Goal: Find specific page/section: Find specific page/section

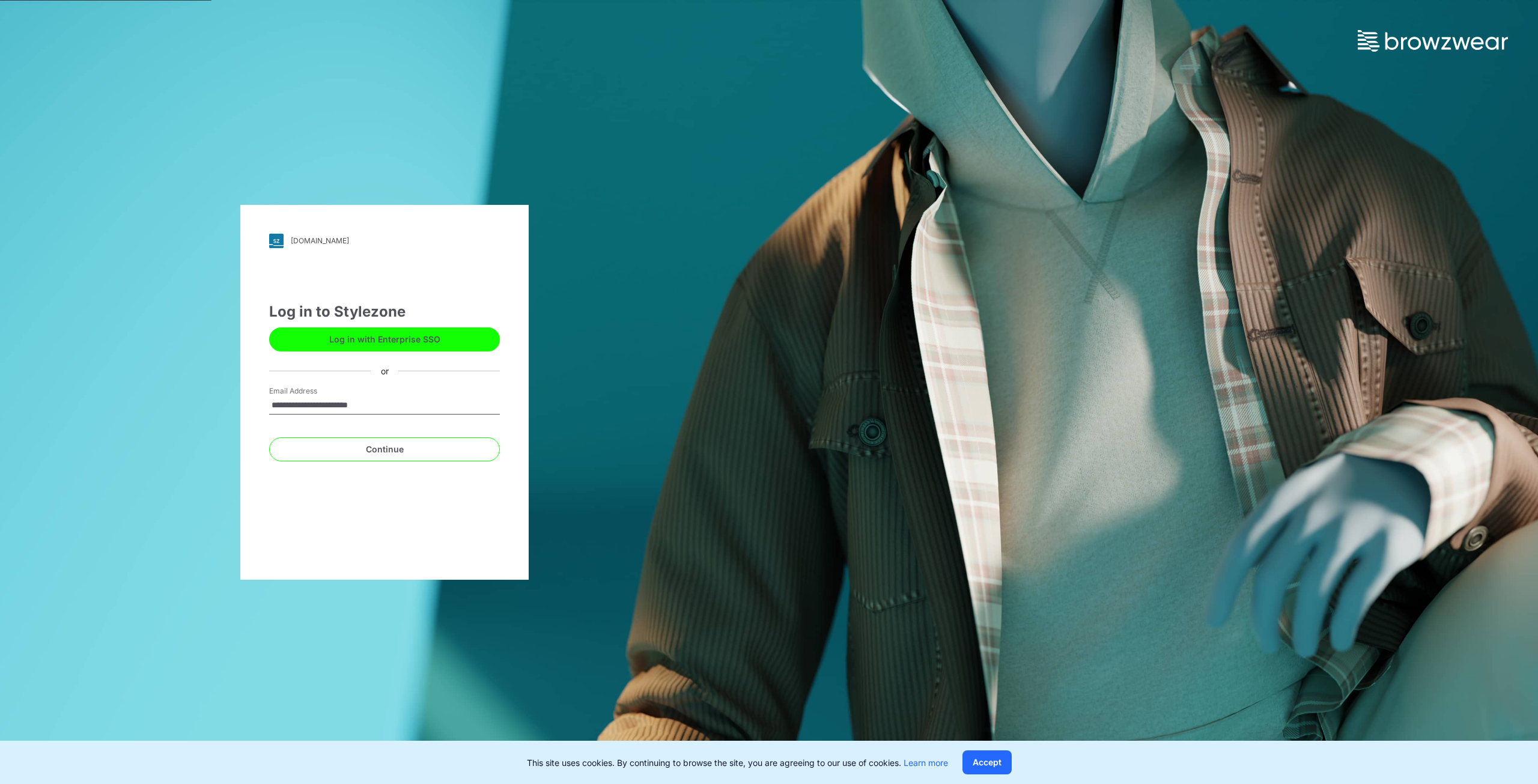
click at [461, 342] on button "Log in with Enterprise SSO" at bounding box center [385, 339] width 230 height 24
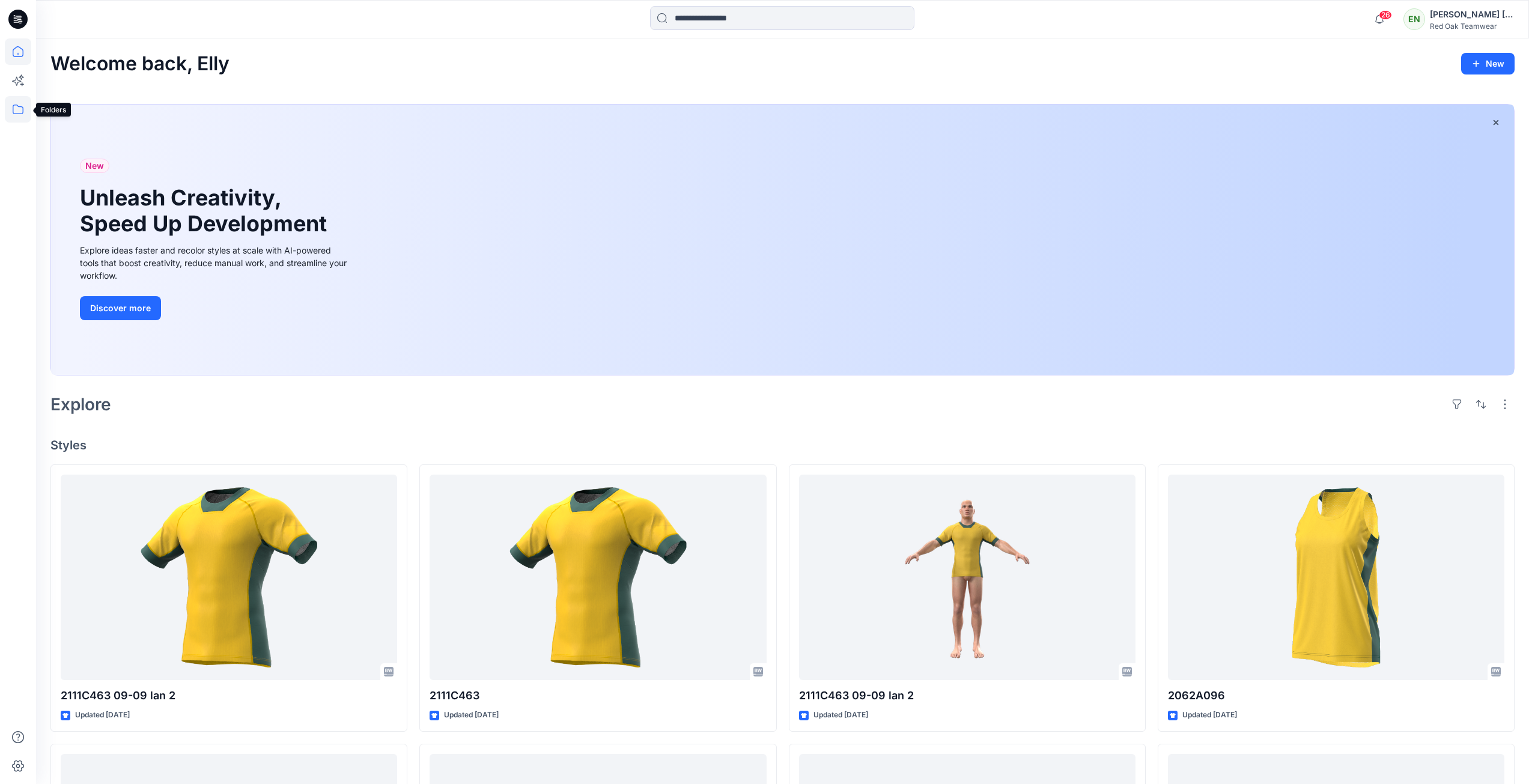
click at [16, 107] on icon at bounding box center [17, 109] width 27 height 26
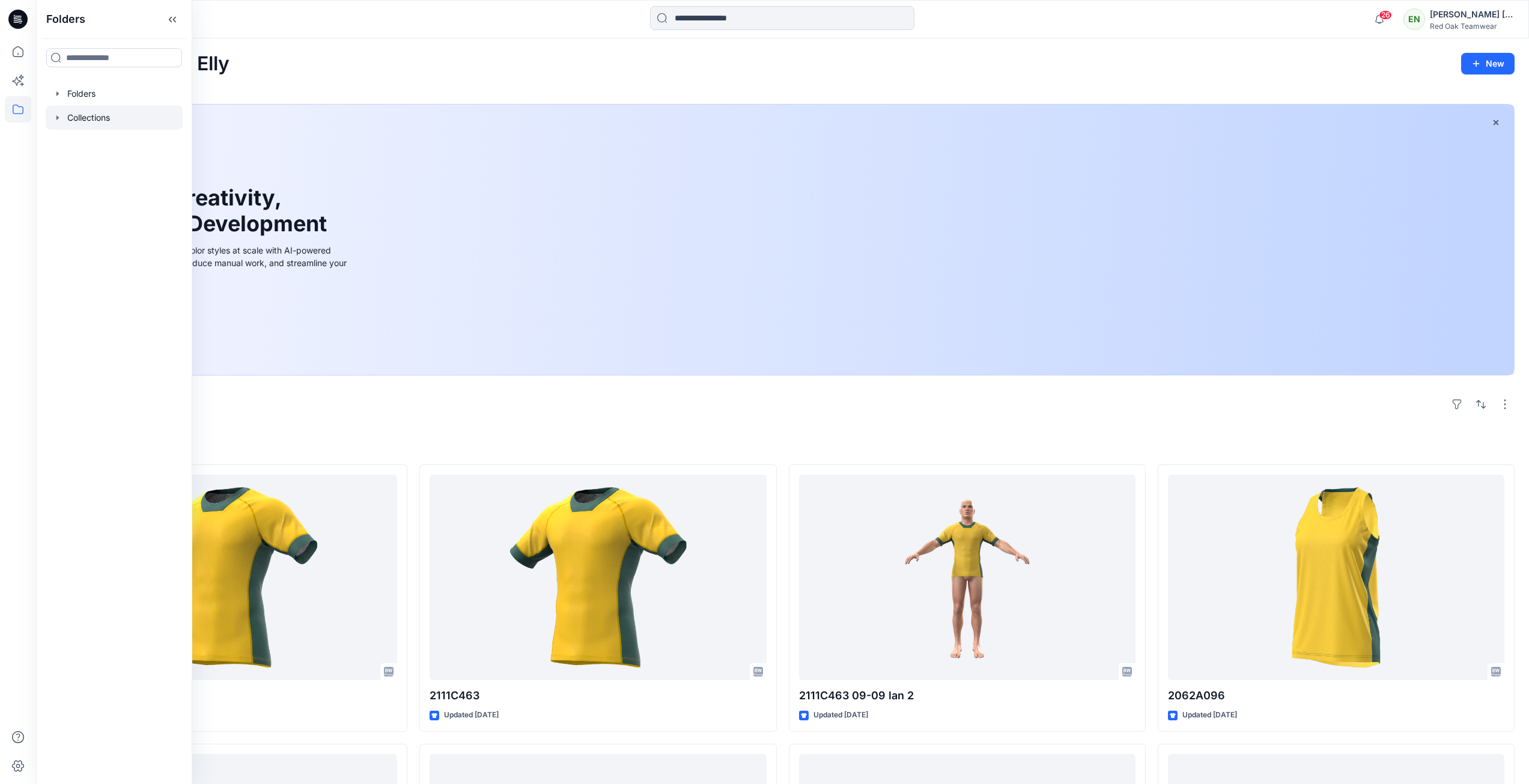
click at [92, 113] on div at bounding box center [114, 118] width 137 height 24
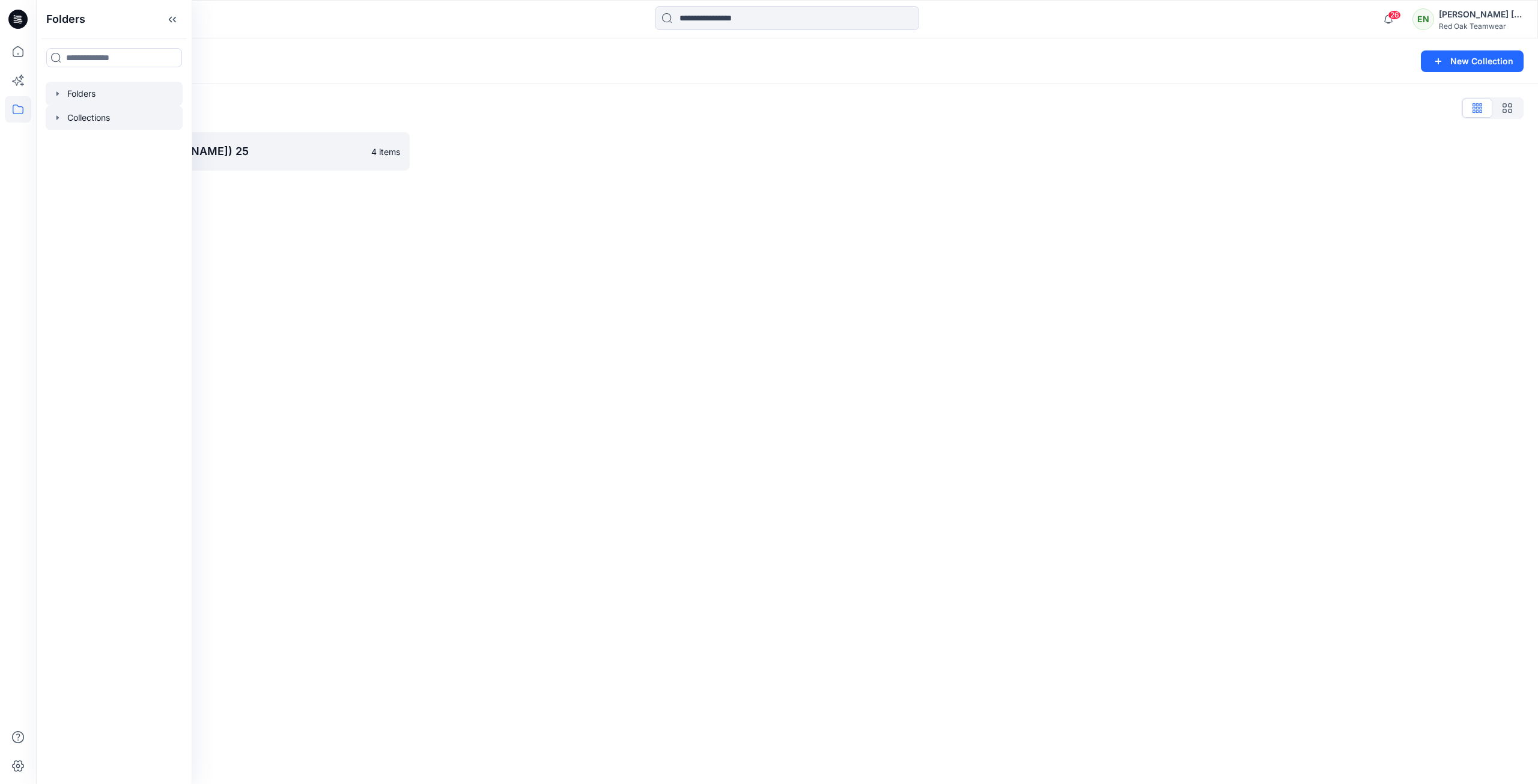
click at [87, 87] on div at bounding box center [114, 93] width 137 height 24
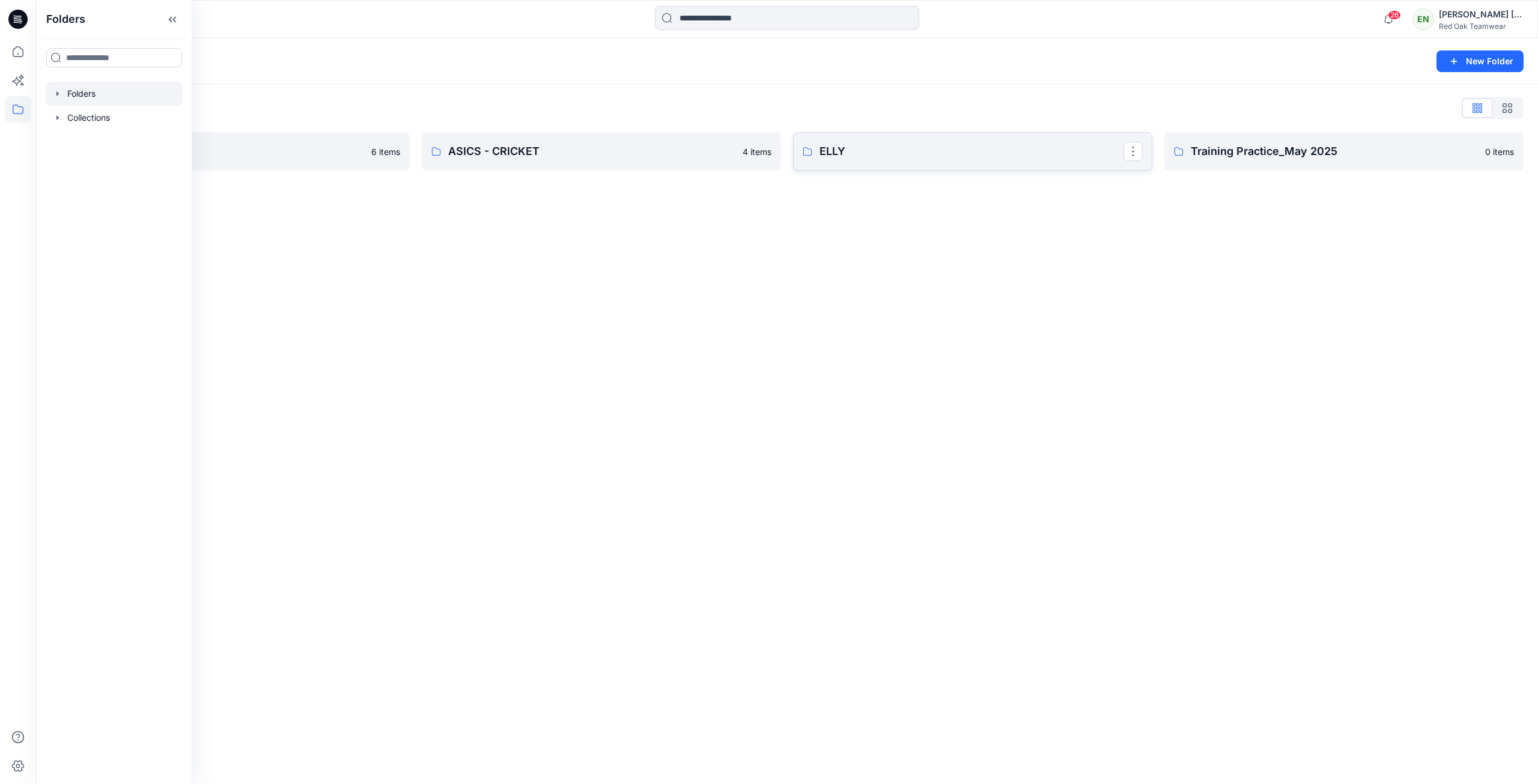
click at [902, 150] on p "ELLY" at bounding box center [971, 151] width 304 height 16
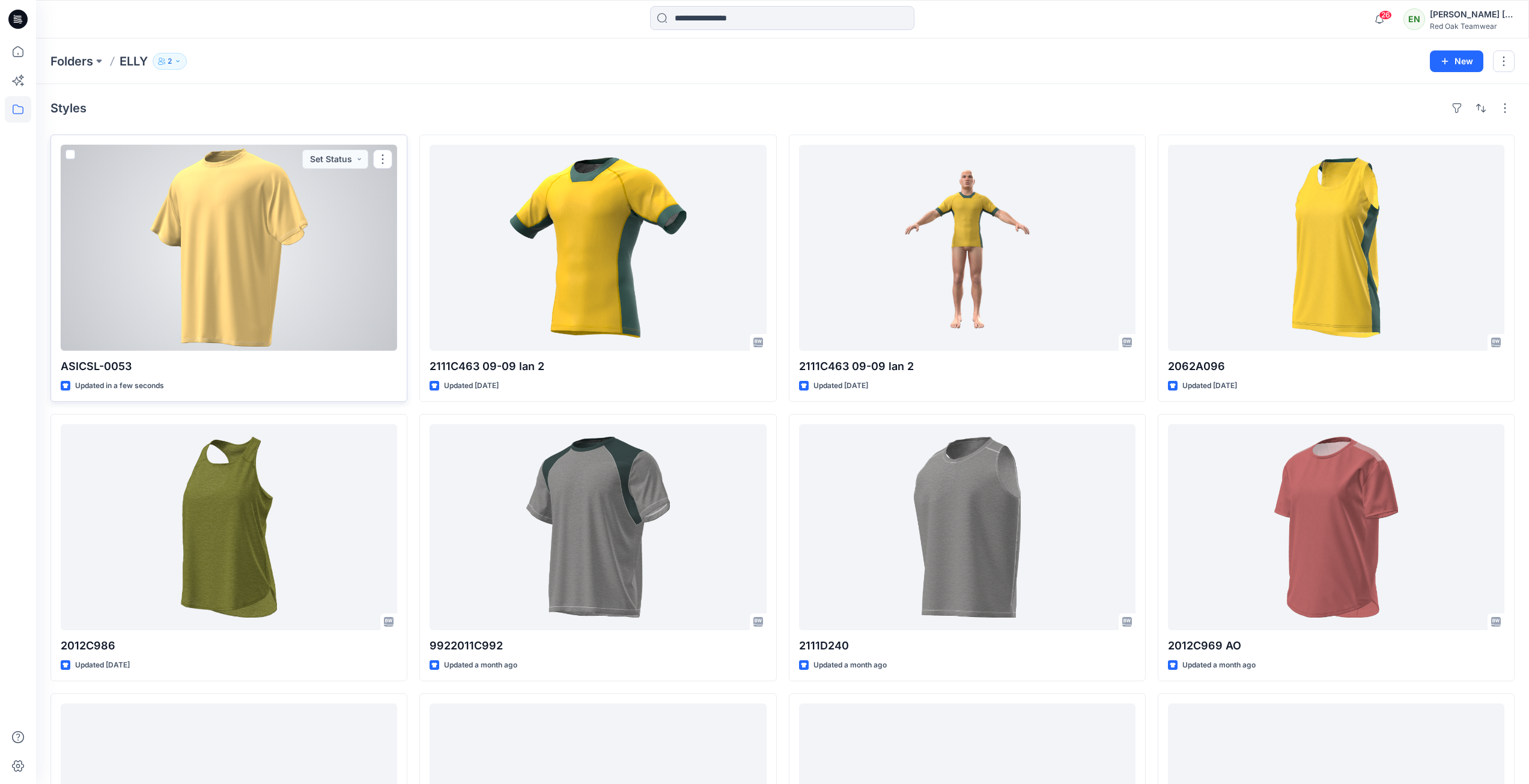
click at [140, 252] on div at bounding box center [228, 248] width 336 height 207
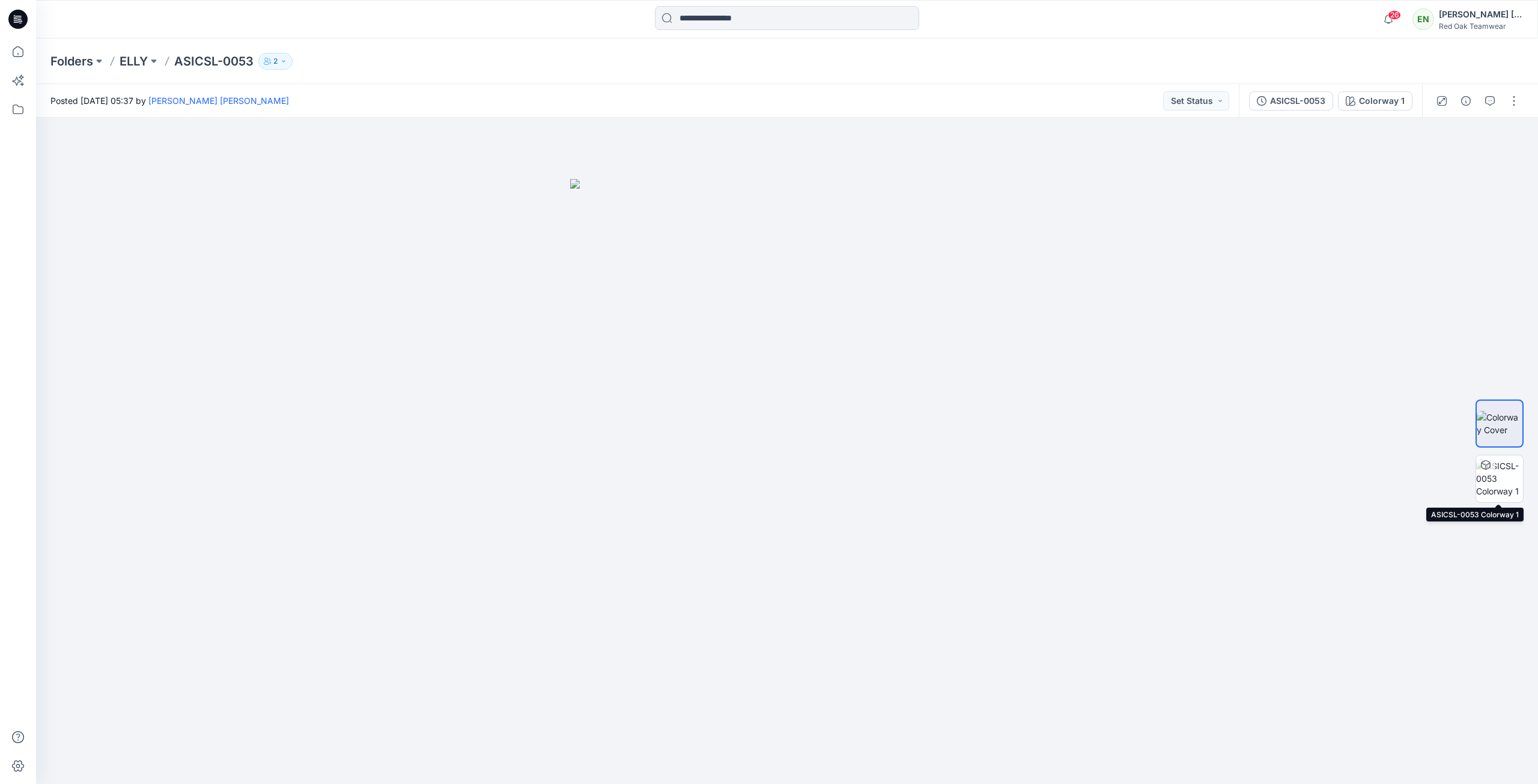
click at [1496, 483] on img at bounding box center [1500, 478] width 47 height 37
click at [1508, 101] on button "button" at bounding box center [1513, 101] width 19 height 19
click at [1509, 418] on img at bounding box center [1500, 424] width 47 height 26
click at [1508, 466] on img at bounding box center [1500, 478] width 47 height 37
click at [1204, 110] on button "Set Status" at bounding box center [1196, 101] width 66 height 19
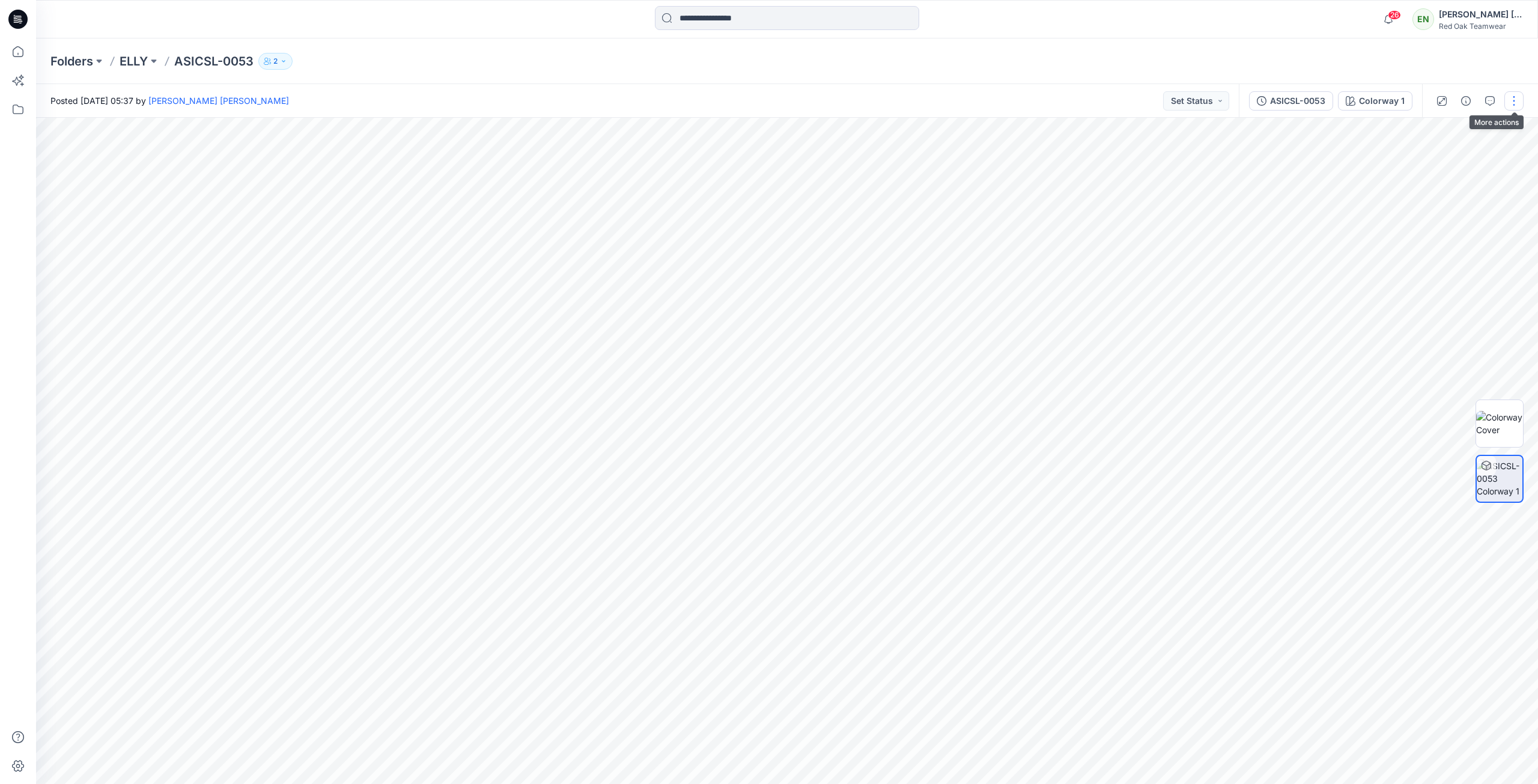
click at [1511, 107] on button "button" at bounding box center [1513, 101] width 19 height 19
click at [1496, 150] on button "button" at bounding box center [1490, 143] width 19 height 19
click at [1496, 482] on img at bounding box center [1500, 478] width 46 height 37
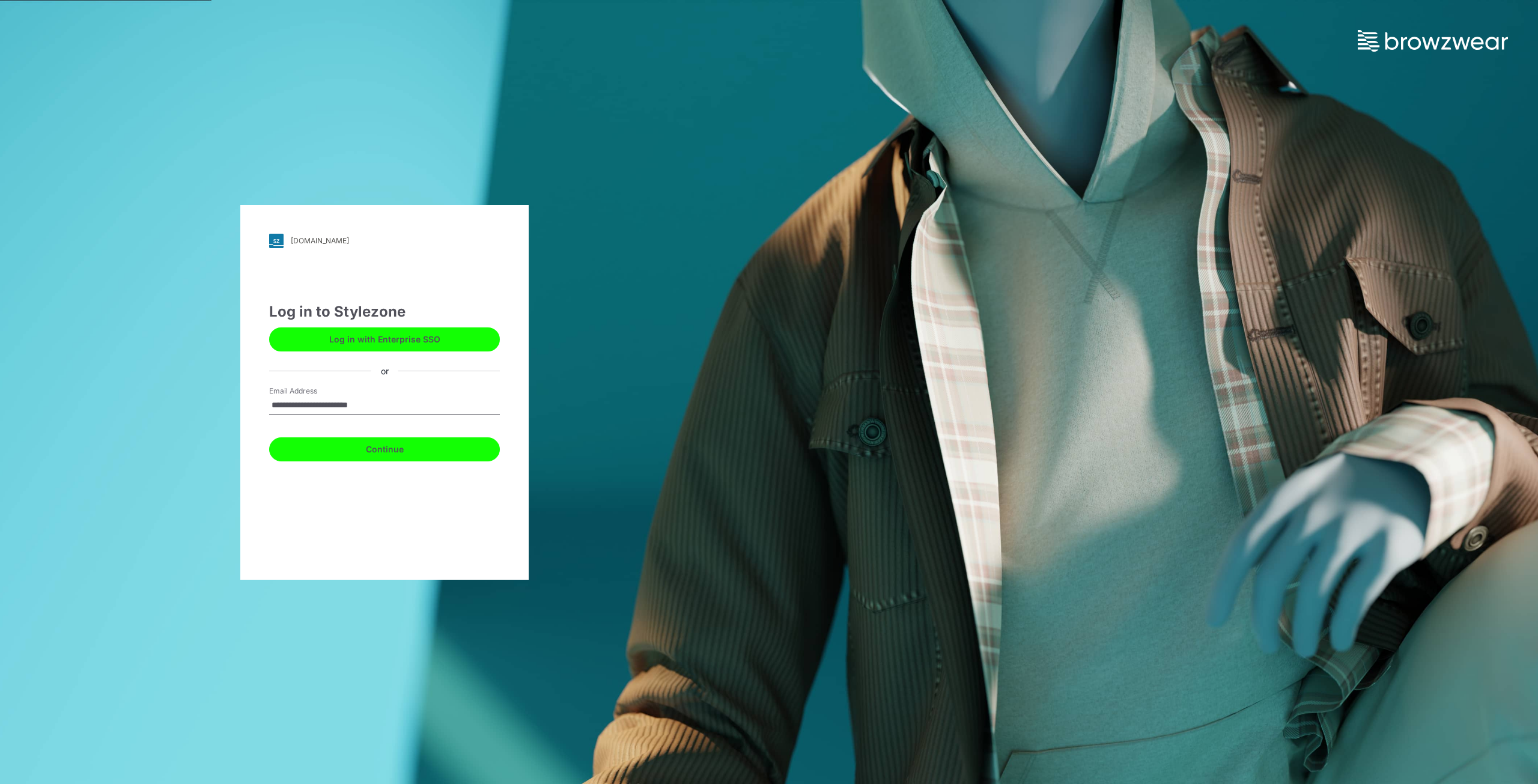
click at [419, 454] on button "Continue" at bounding box center [385, 450] width 230 height 24
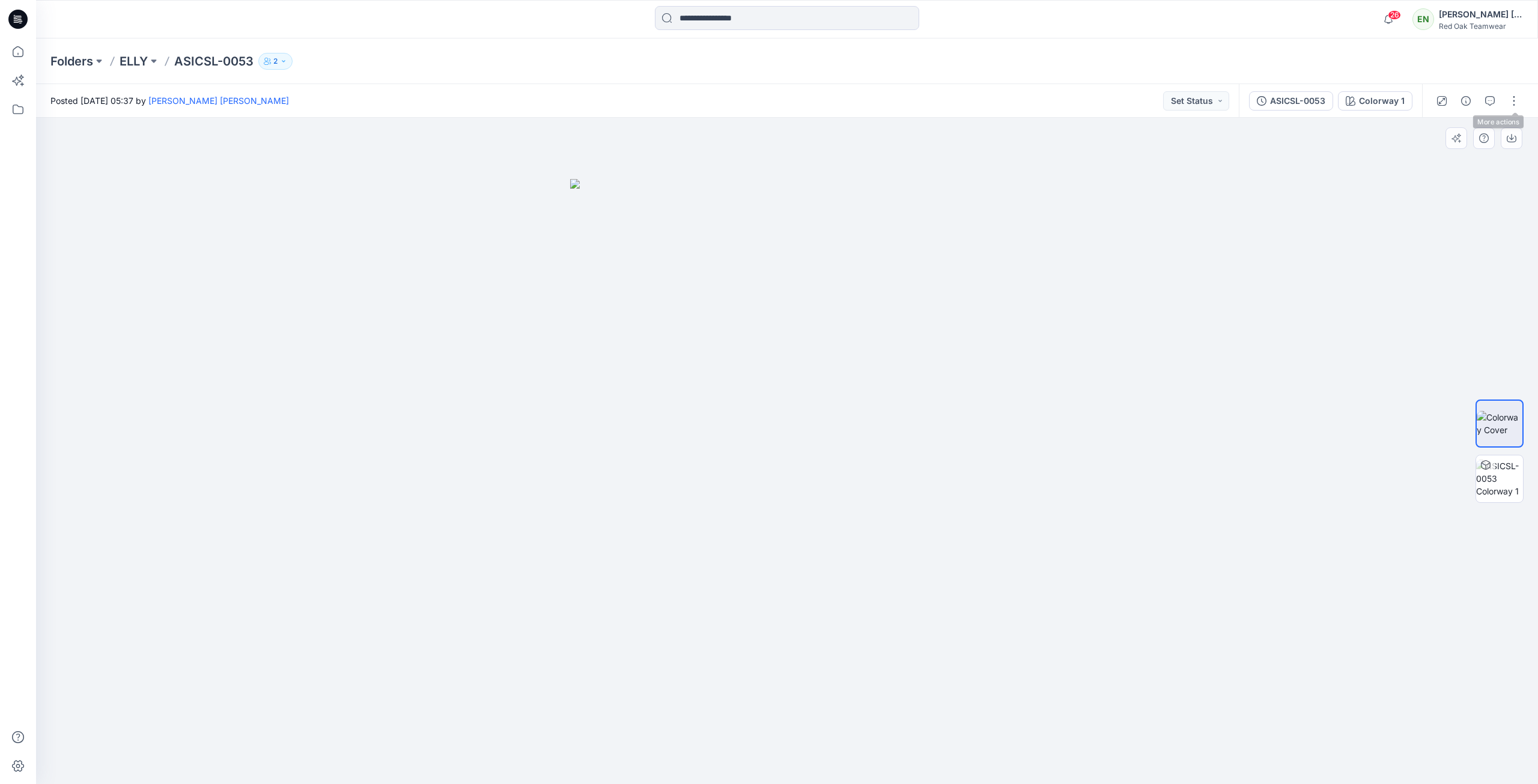
click at [1373, 295] on div at bounding box center [787, 450] width 1502 height 666
drag, startPoint x: 1004, startPoint y: 641, endPoint x: 1037, endPoint y: 503, distance: 141.9
click at [1161, 580] on div at bounding box center [787, 450] width 1502 height 666
drag, startPoint x: 917, startPoint y: 335, endPoint x: 812, endPoint y: 516, distance: 209.3
click at [812, 516] on img at bounding box center [787, 482] width 434 height 606
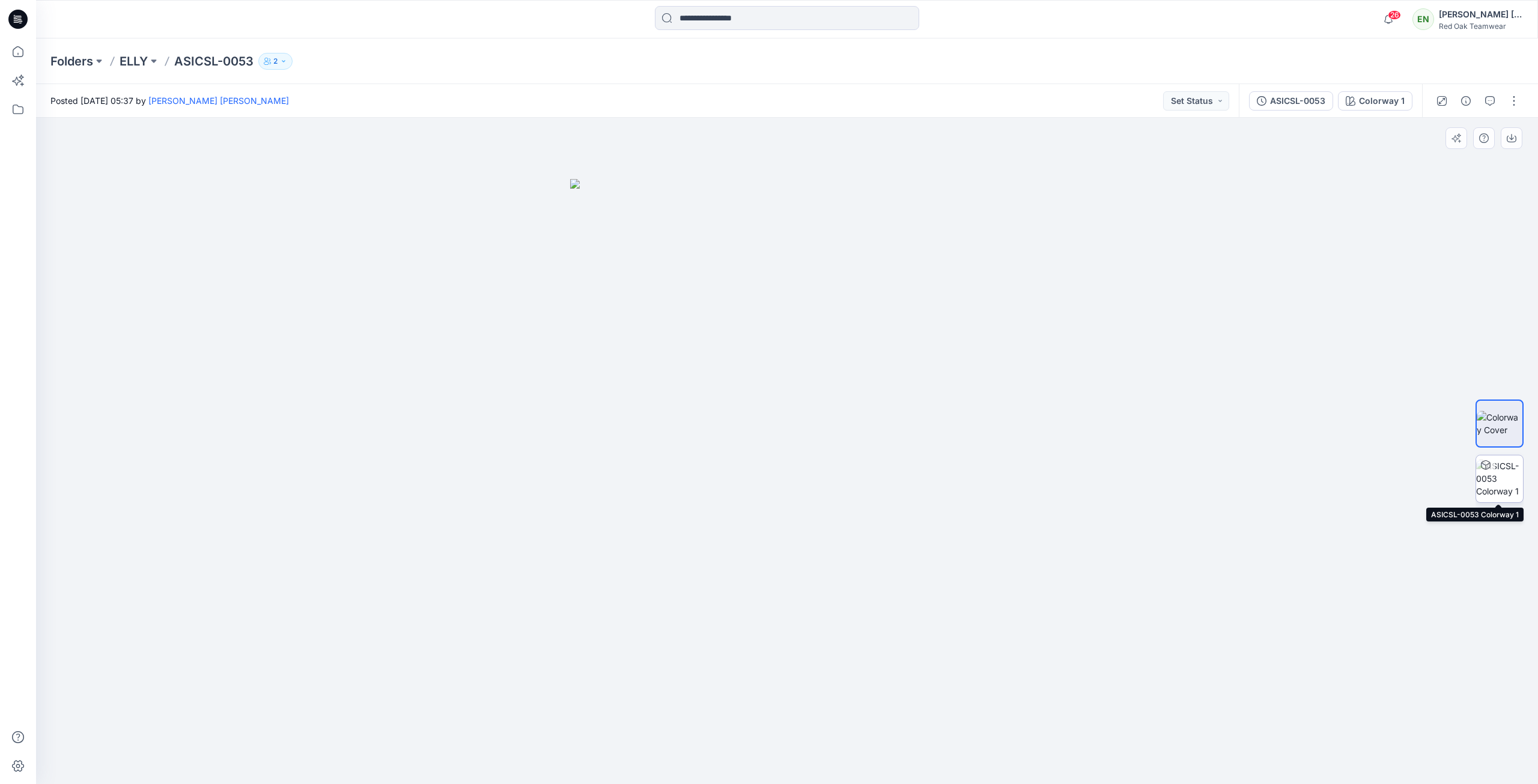
click at [1515, 489] on img at bounding box center [1500, 478] width 47 height 37
click at [142, 60] on p "ELLY" at bounding box center [133, 61] width 28 height 16
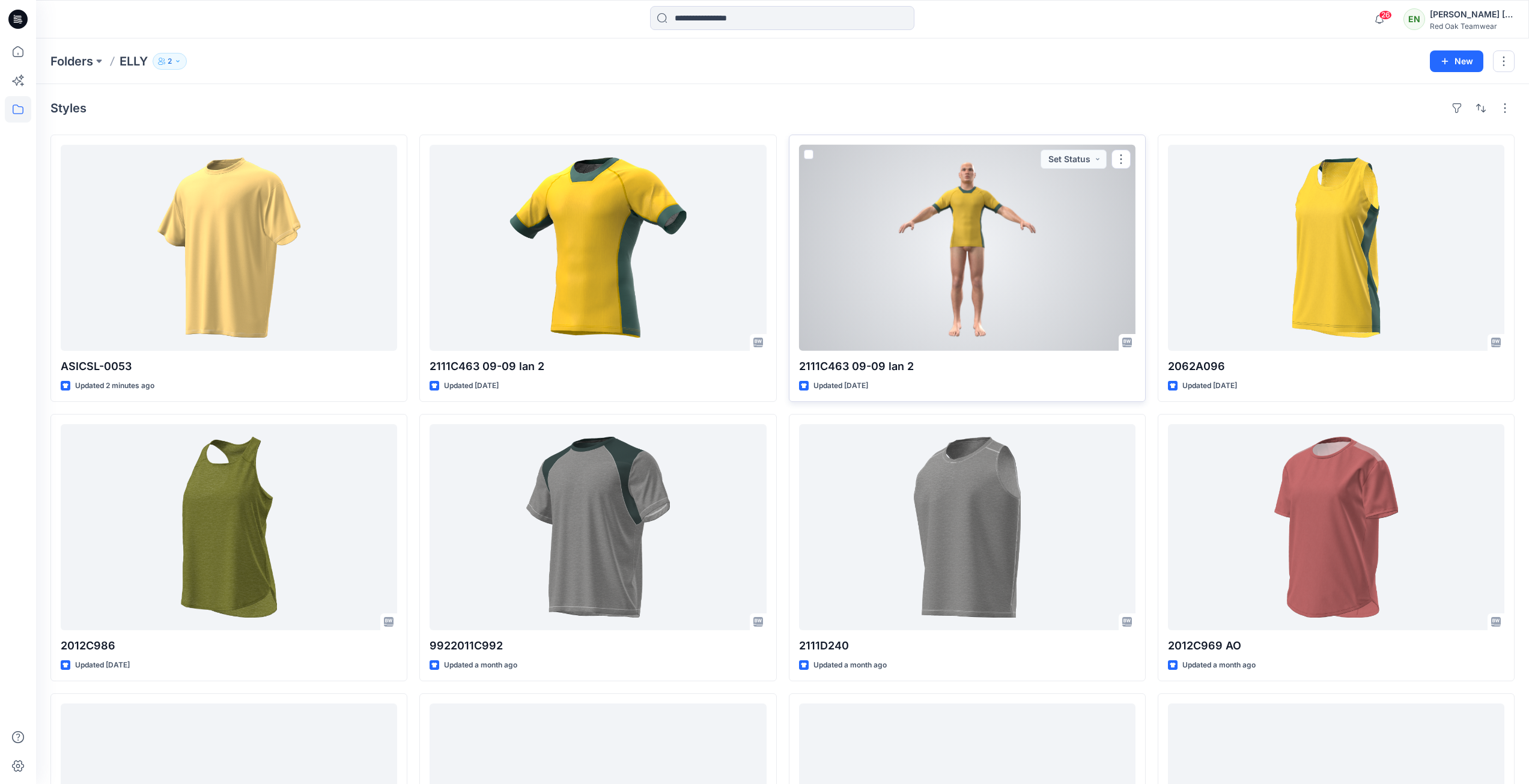
click at [1035, 252] on div at bounding box center [967, 248] width 336 height 207
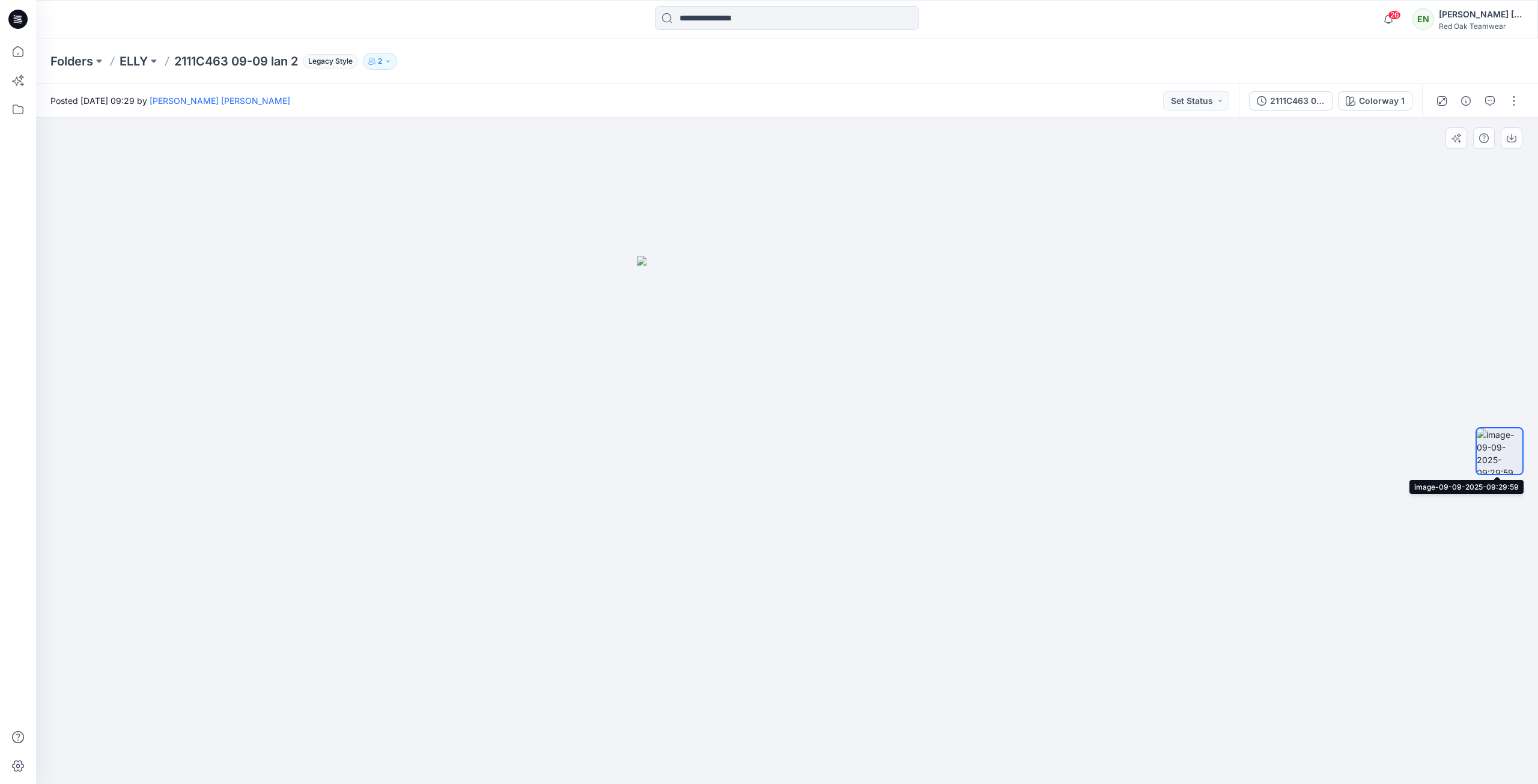
click at [1497, 439] on img at bounding box center [1500, 451] width 46 height 46
click at [134, 58] on p "ELLY" at bounding box center [133, 61] width 28 height 16
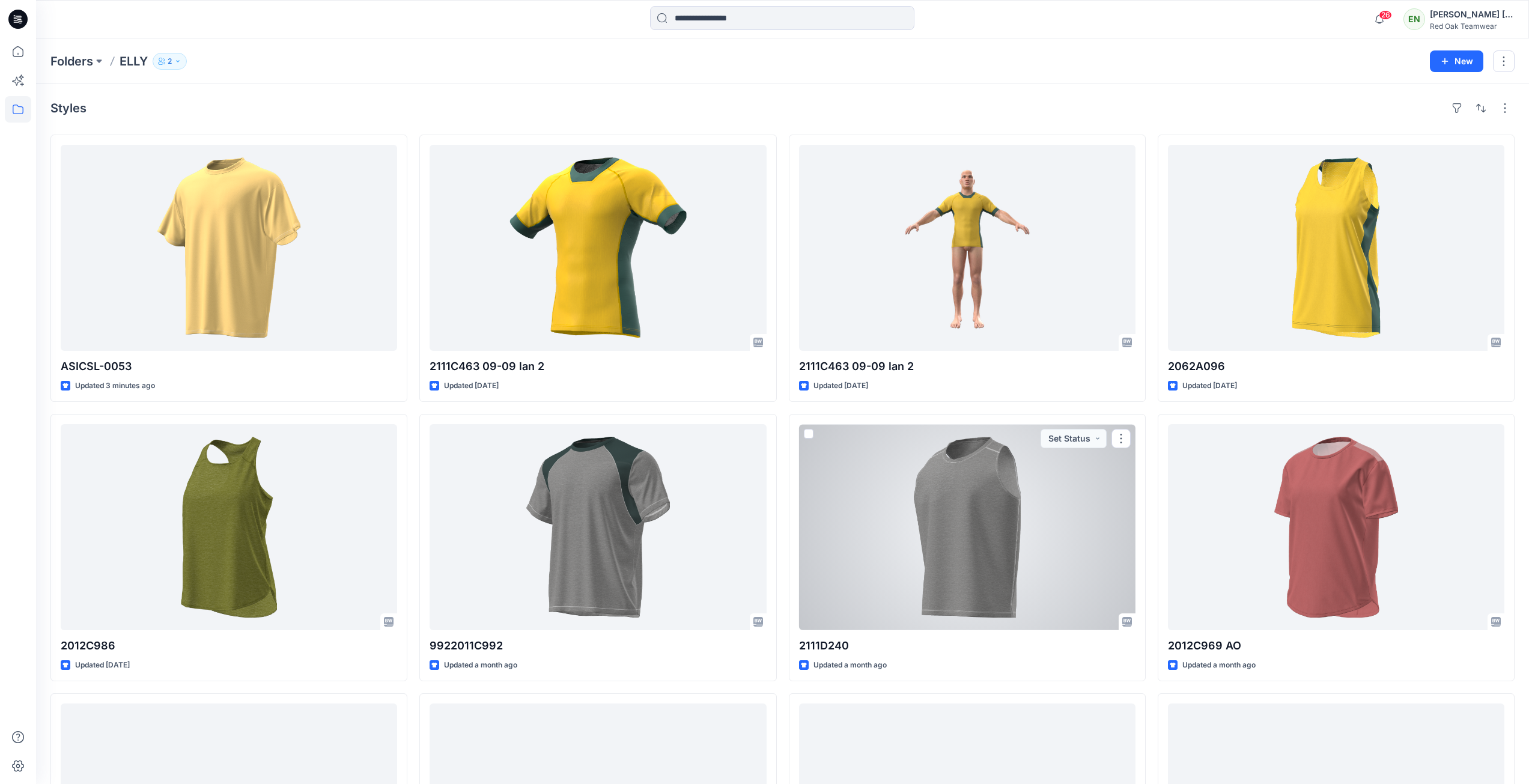
click at [998, 581] on div at bounding box center [967, 527] width 336 height 207
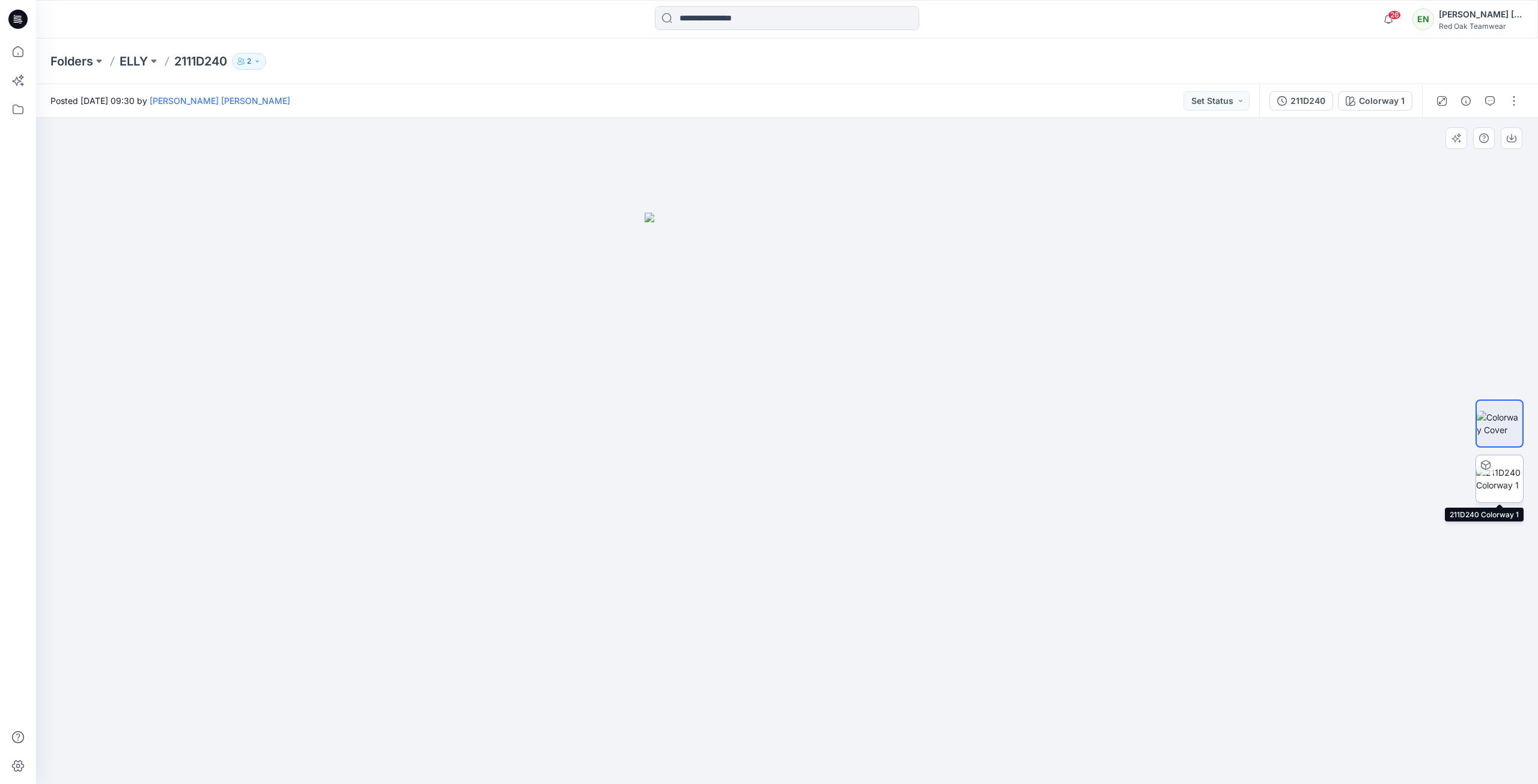
click at [1500, 476] on img at bounding box center [1500, 479] width 47 height 26
click at [1516, 146] on icon "button" at bounding box center [1516, 145] width 3 height 3
click at [1513, 139] on icon "button" at bounding box center [1515, 143] width 7 height 8
click at [1515, 143] on icon "button" at bounding box center [1514, 143] width 10 height 10
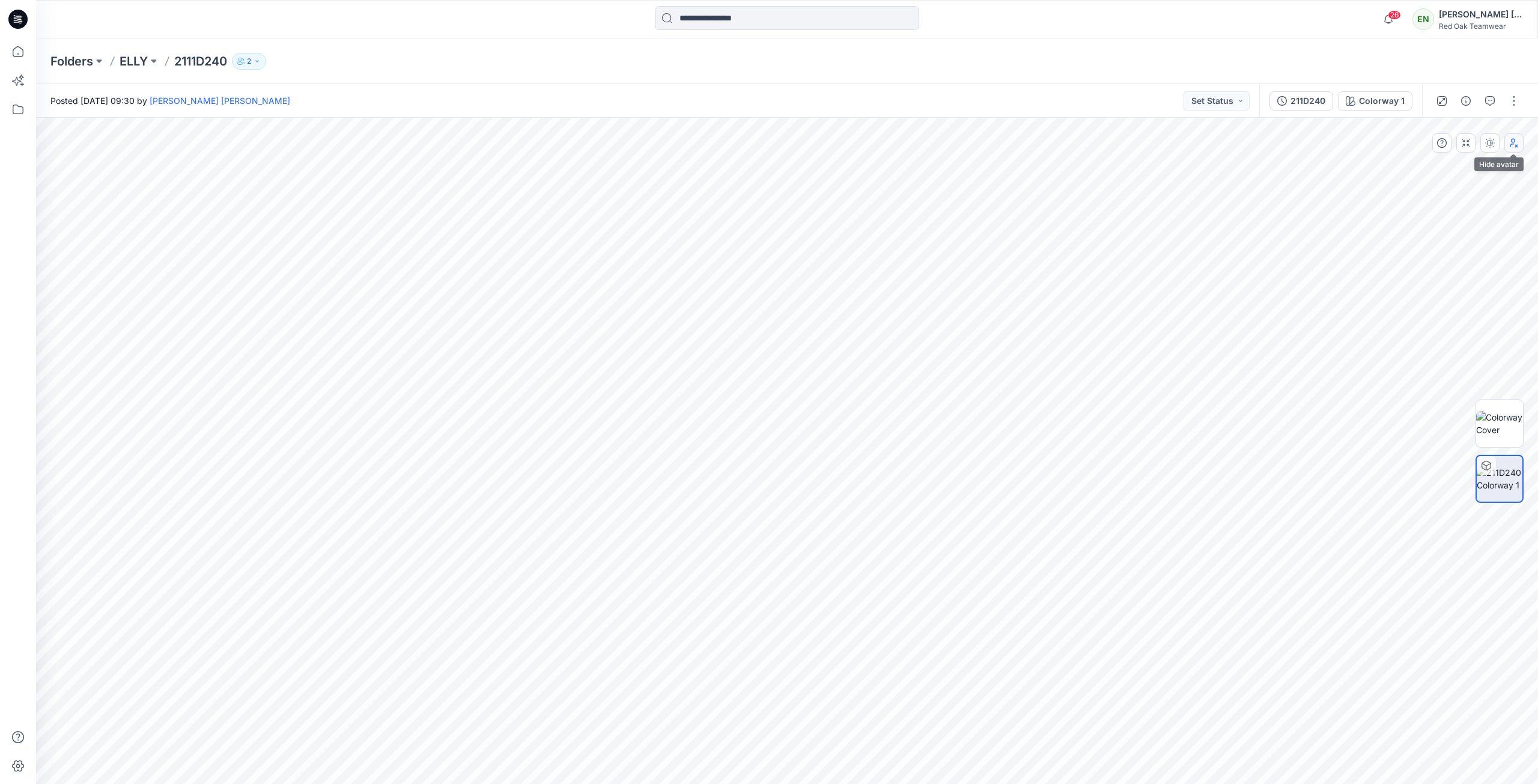
click at [1515, 148] on button "button" at bounding box center [1513, 143] width 19 height 19
click at [1515, 144] on icon "button" at bounding box center [1514, 143] width 10 height 10
click at [139, 61] on p "ELLY" at bounding box center [133, 61] width 28 height 16
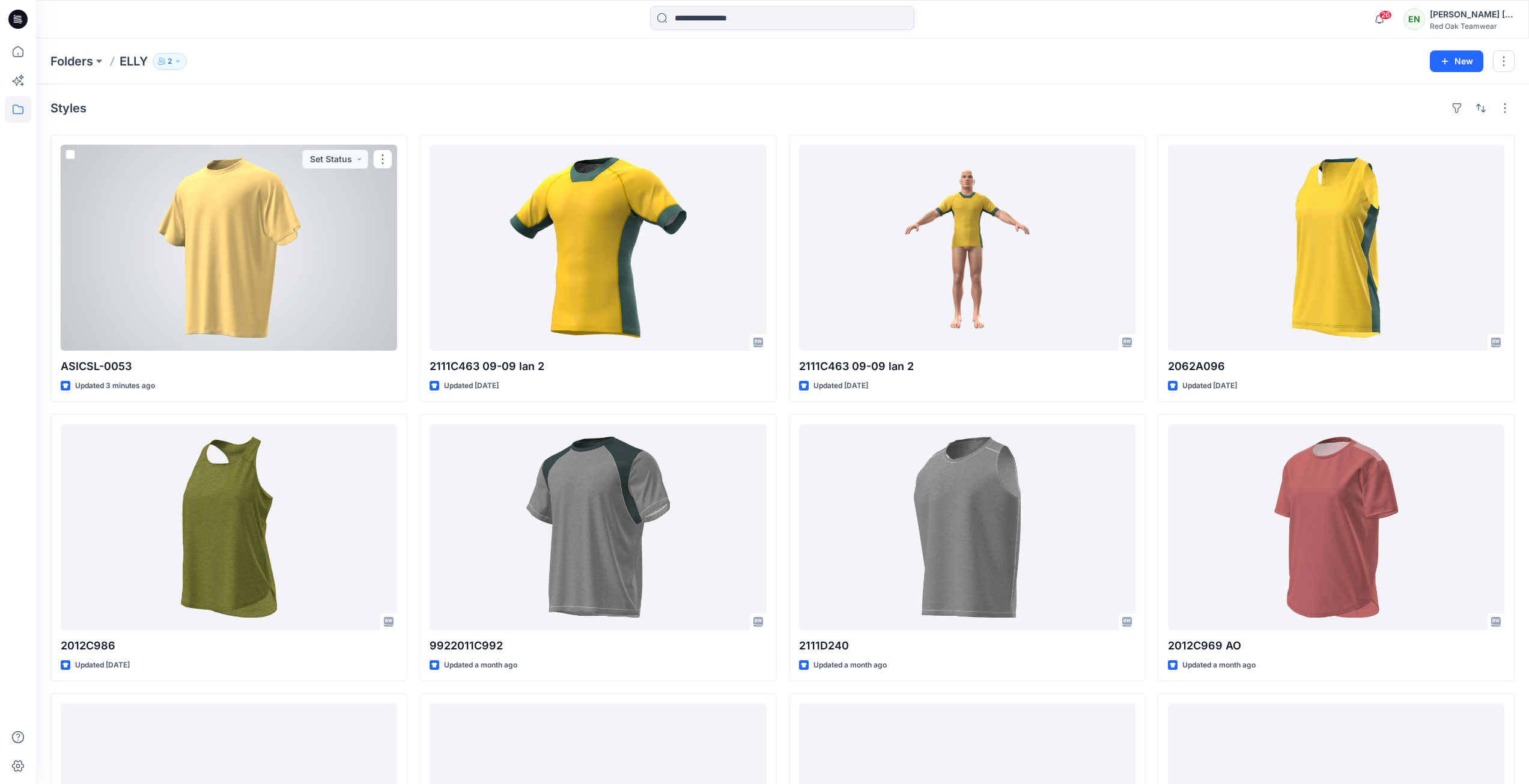
click at [227, 257] on div at bounding box center [228, 248] width 336 height 207
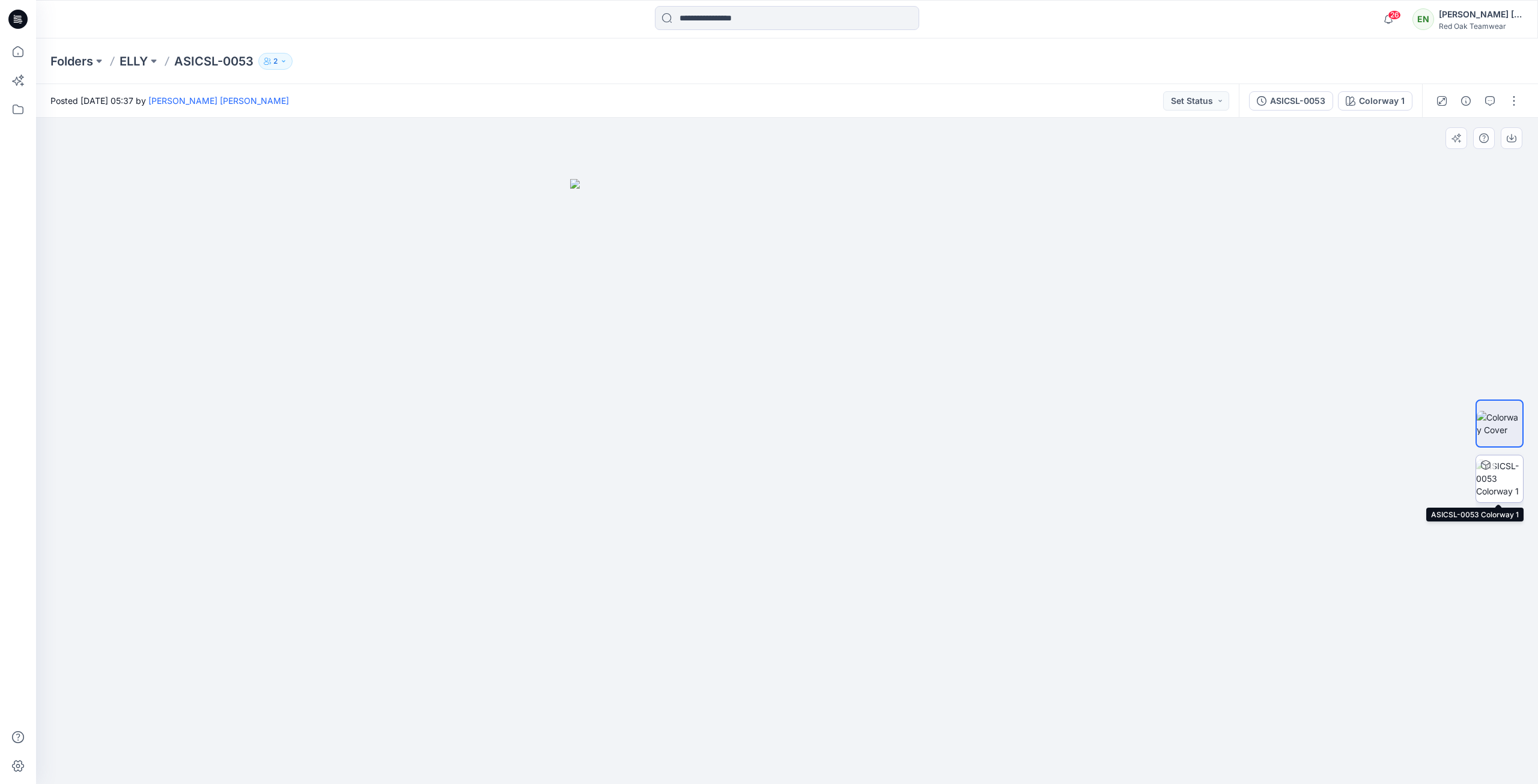
click at [1493, 476] on img at bounding box center [1500, 478] width 47 height 37
click at [1494, 422] on img at bounding box center [1500, 424] width 47 height 26
click at [1501, 481] on img at bounding box center [1500, 478] width 47 height 37
click at [121, 62] on p "ELLY" at bounding box center [133, 61] width 28 height 16
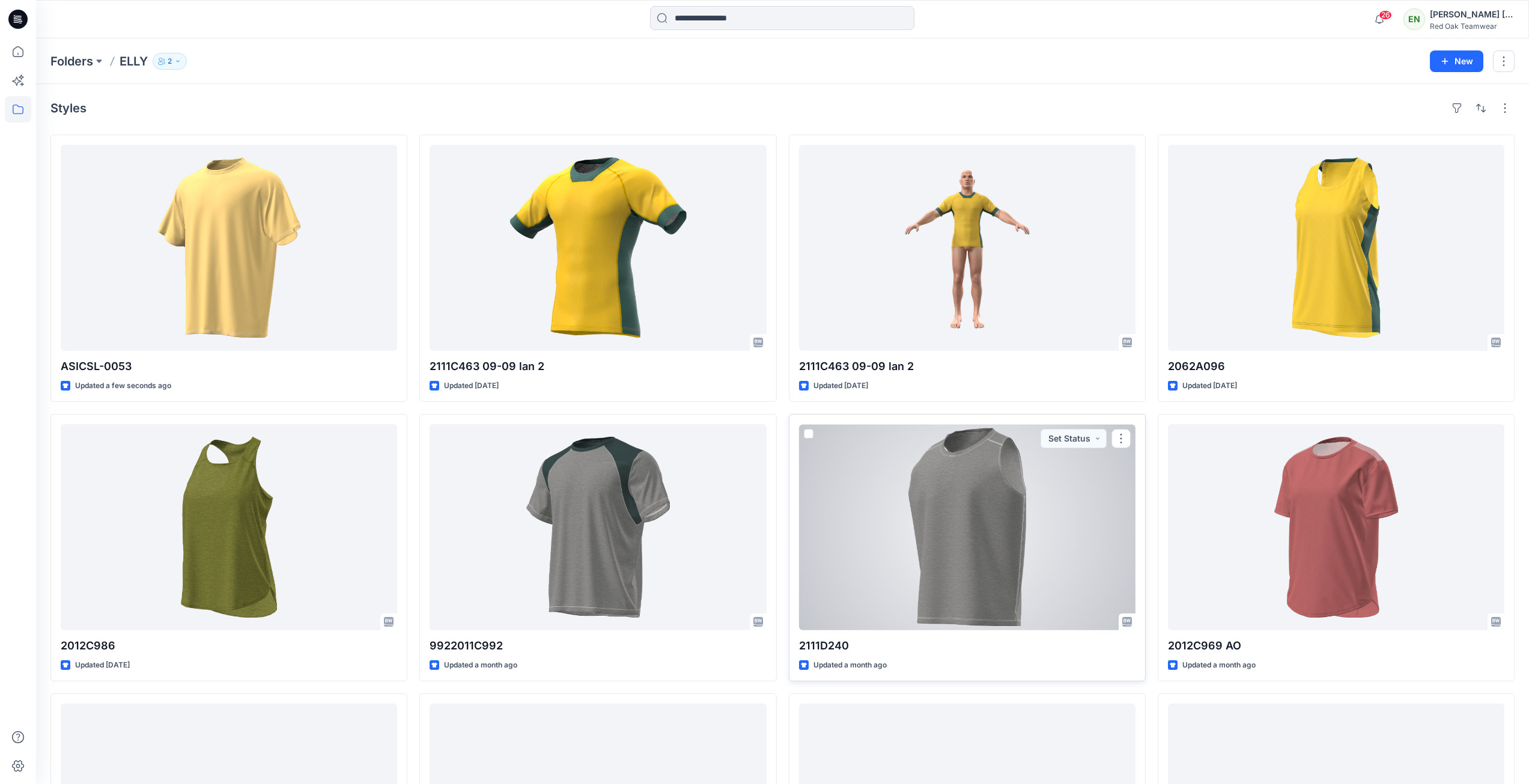
click at [987, 527] on div at bounding box center [967, 527] width 336 height 207
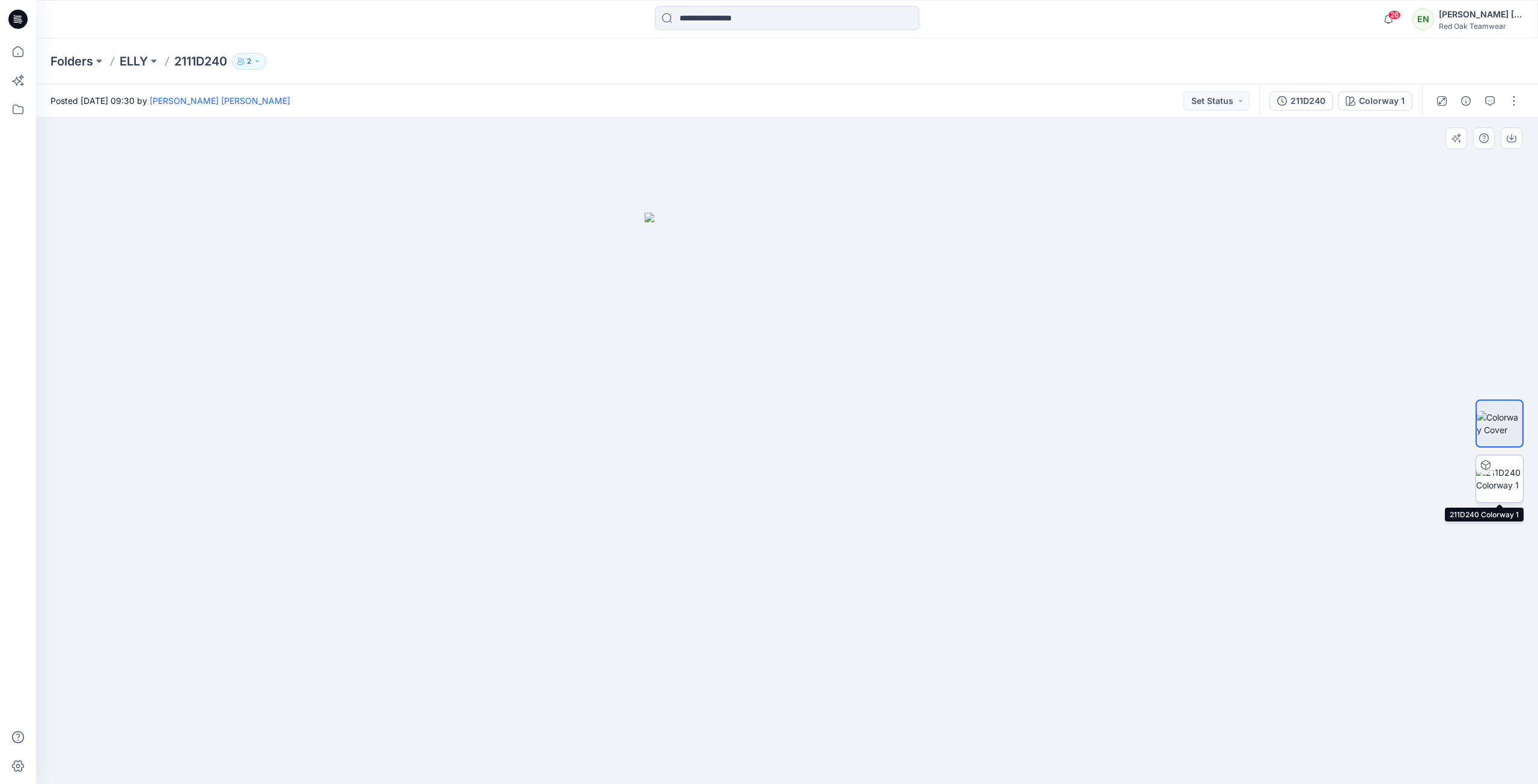
click at [1498, 471] on img at bounding box center [1500, 479] width 47 height 26
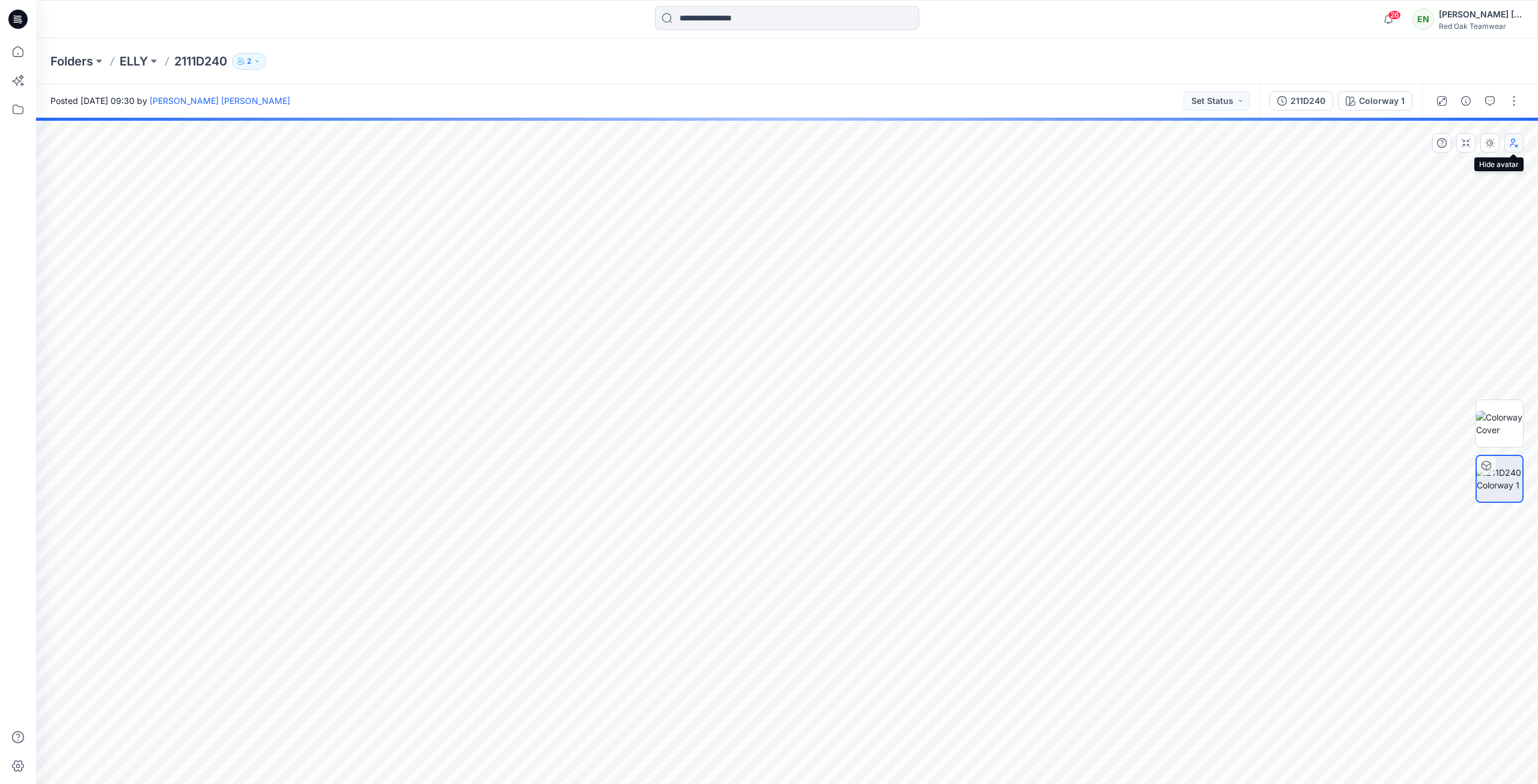
click at [1520, 143] on button "button" at bounding box center [1513, 143] width 19 height 19
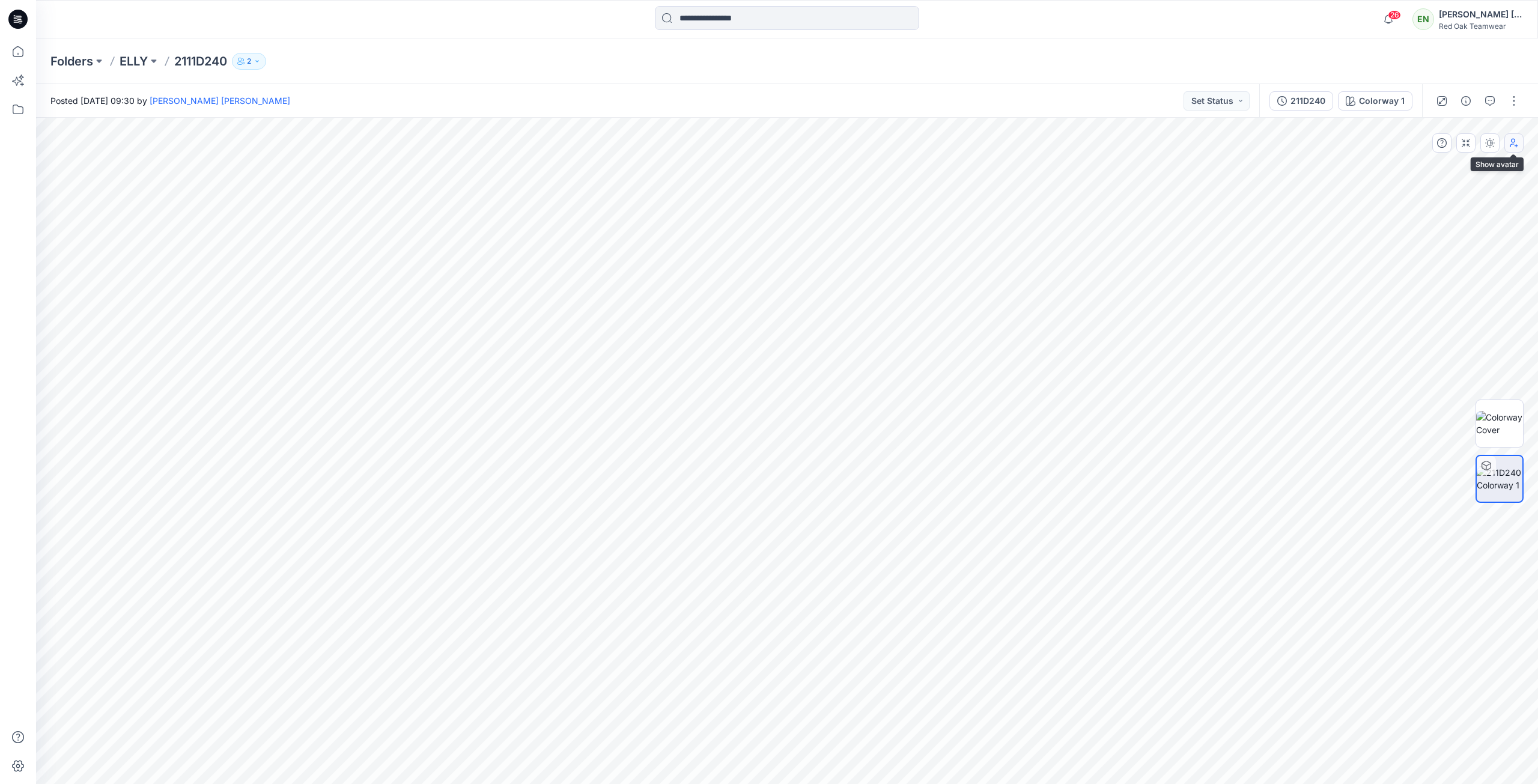
click at [1521, 146] on button "button" at bounding box center [1513, 143] width 19 height 19
